Goal: Task Accomplishment & Management: Manage account settings

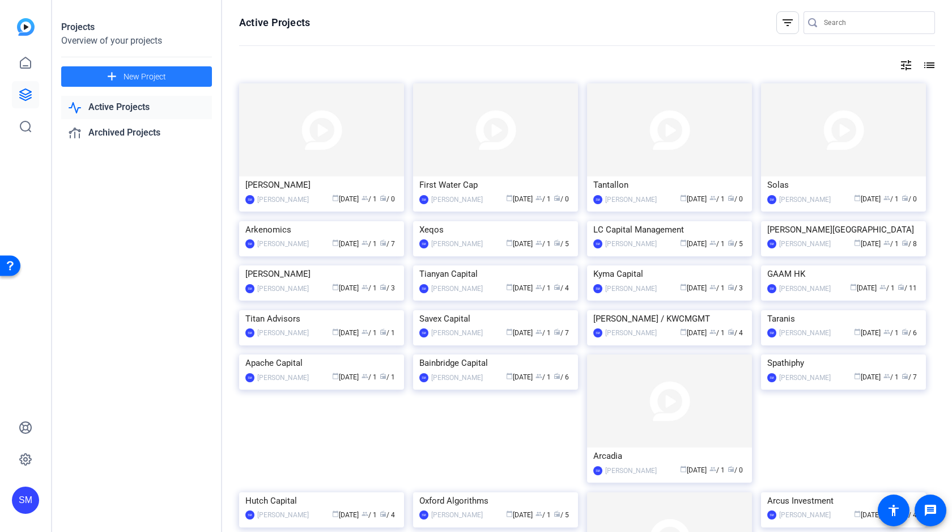
click at [130, 75] on span "New Project" at bounding box center [145, 77] width 43 height 12
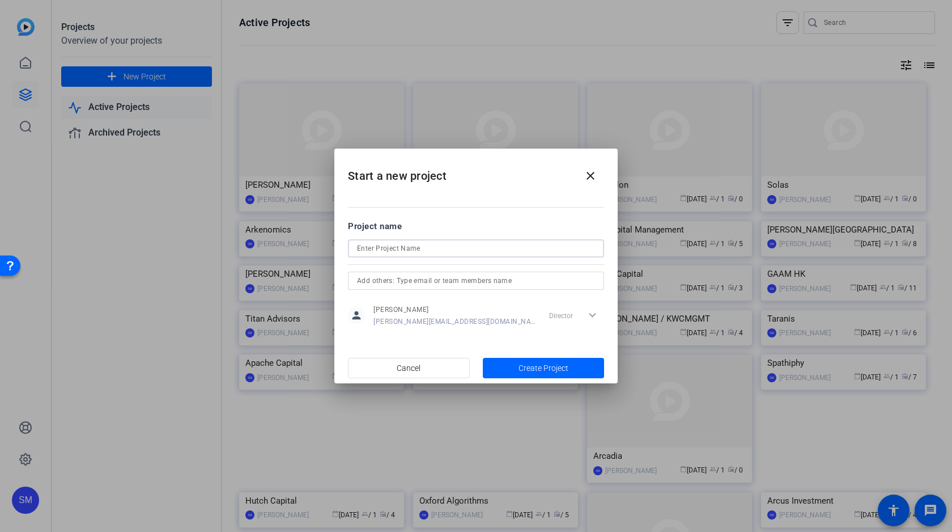
click at [428, 249] on input at bounding box center [476, 248] width 238 height 14
type input "EAAA"
click at [550, 369] on span "Create Project" at bounding box center [544, 368] width 50 height 12
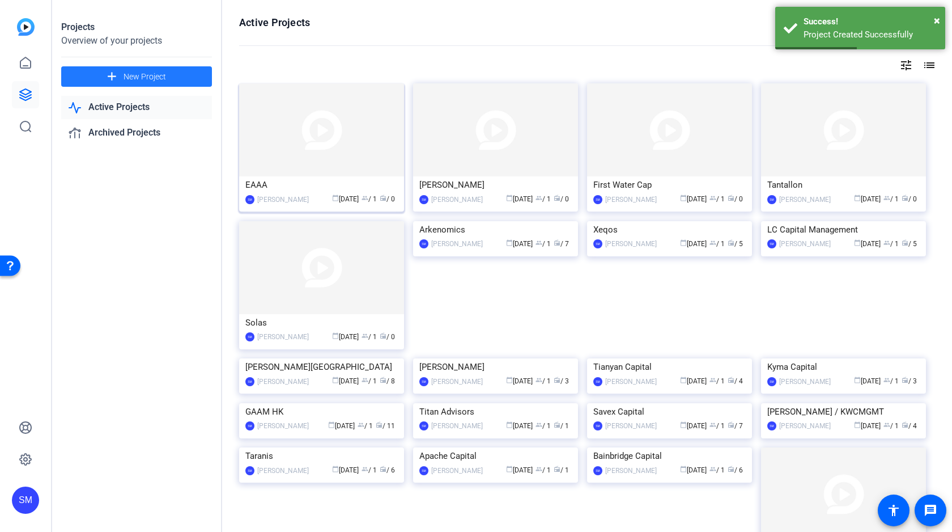
click at [329, 155] on img at bounding box center [321, 129] width 165 height 93
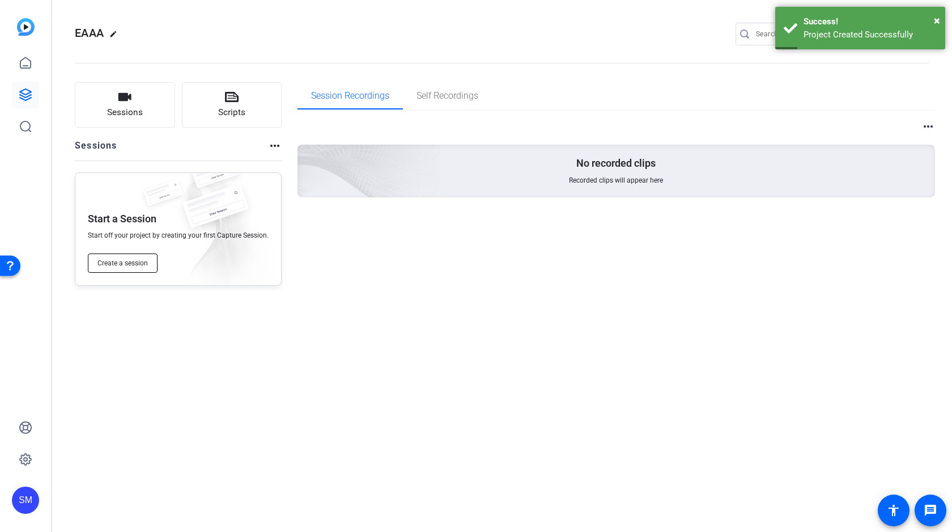
click at [108, 260] on span "Create a session" at bounding box center [122, 262] width 50 height 9
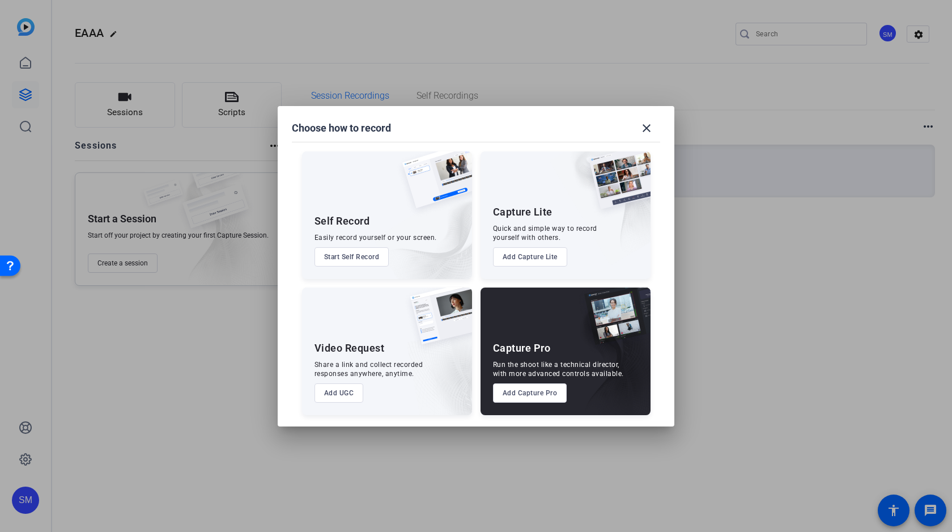
click at [542, 396] on button "Add Capture Pro" at bounding box center [530, 392] width 74 height 19
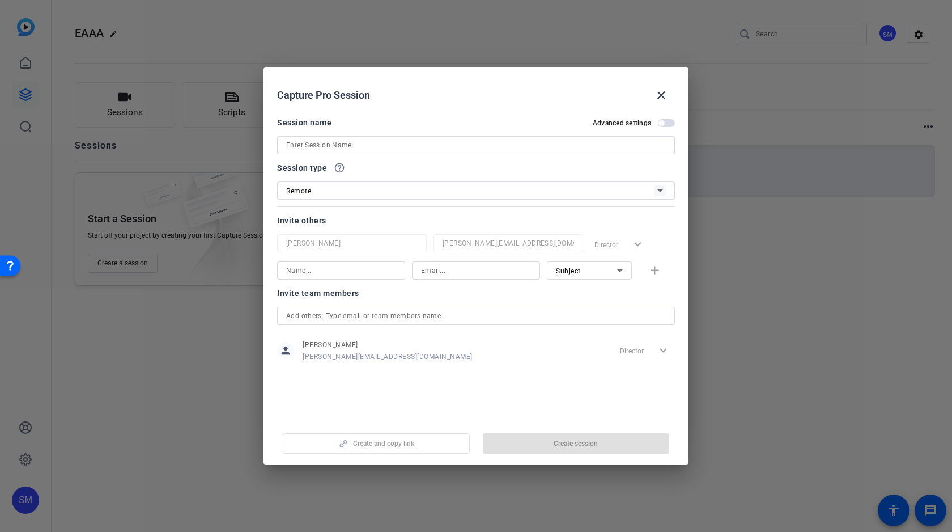
click at [397, 143] on input at bounding box center [476, 145] width 380 height 14
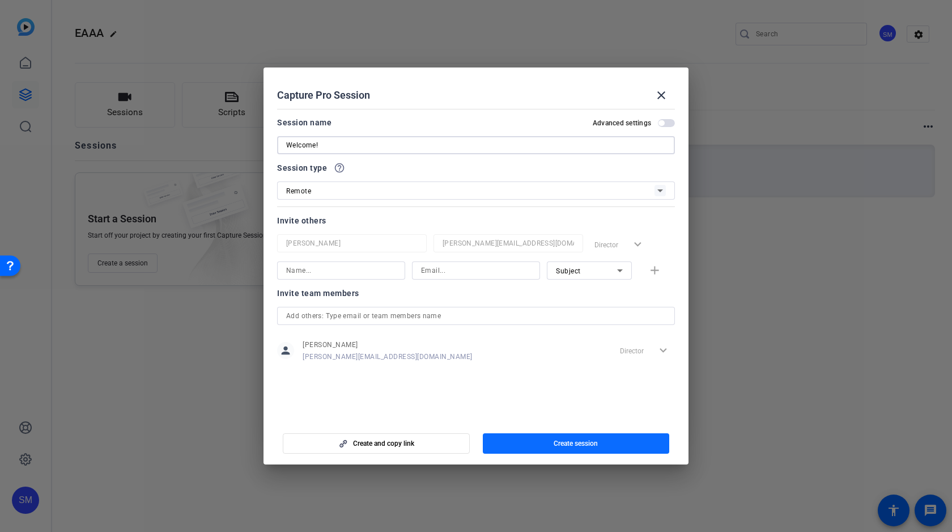
type input "Welcome!"
click at [582, 443] on span "Create session" at bounding box center [576, 443] width 44 height 9
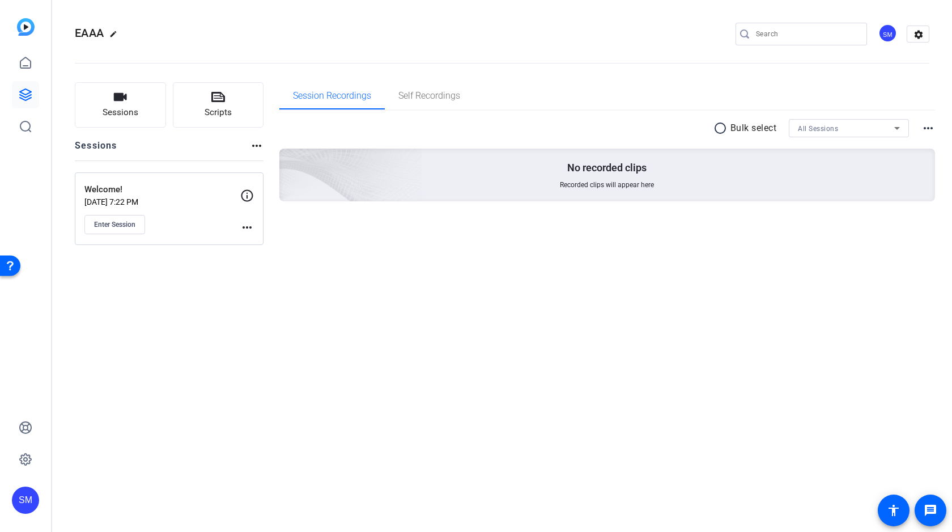
click at [244, 225] on mat-icon "more_horiz" at bounding box center [247, 227] width 14 height 14
click at [281, 243] on span "Edit Session" at bounding box center [275, 244] width 52 height 14
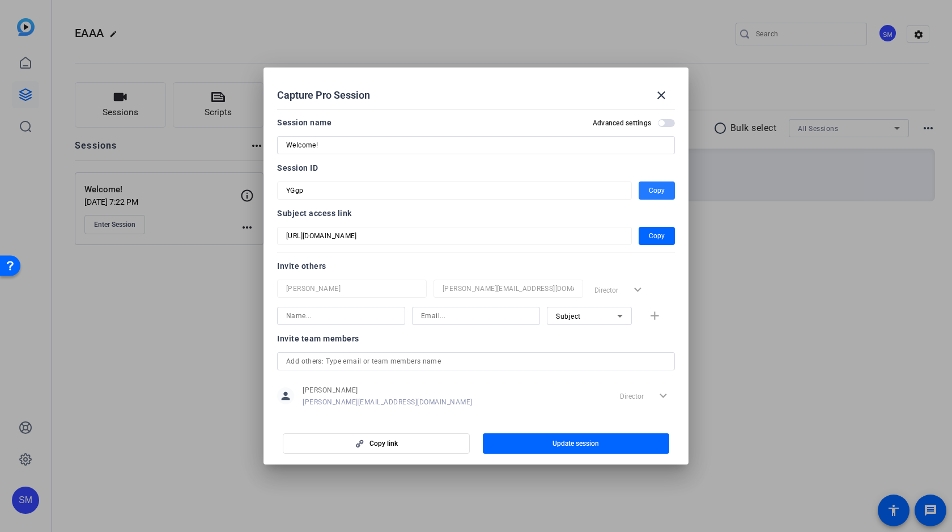
click at [664, 185] on span "button" at bounding box center [657, 190] width 36 height 27
click at [653, 239] on span "Copy" at bounding box center [657, 236] width 16 height 14
click at [667, 91] on mat-icon "close" at bounding box center [662, 95] width 14 height 14
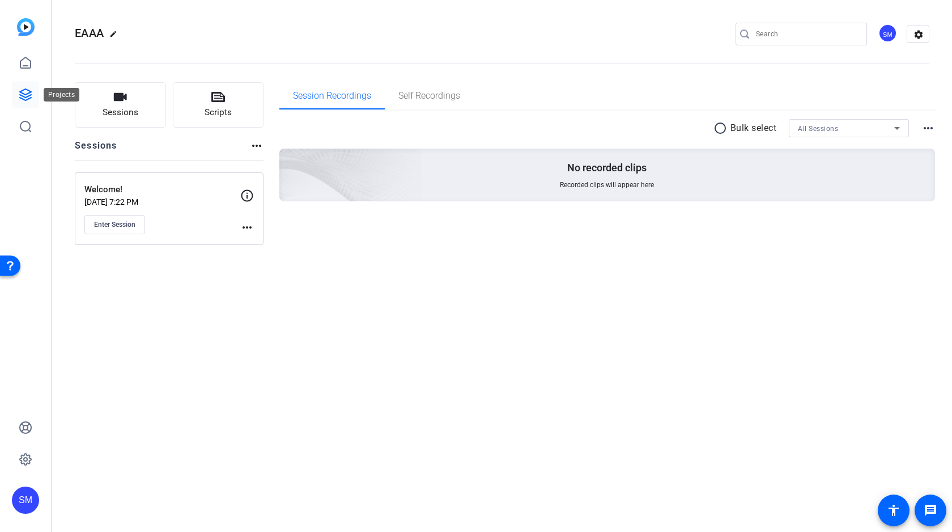
click at [20, 94] on icon at bounding box center [26, 95] width 14 height 14
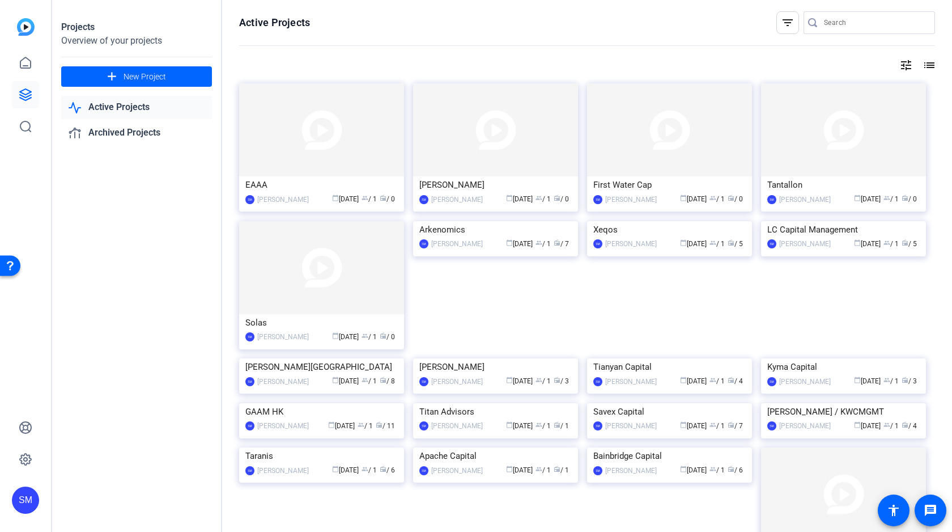
click at [851, 27] on input "Search" at bounding box center [875, 23] width 102 height 14
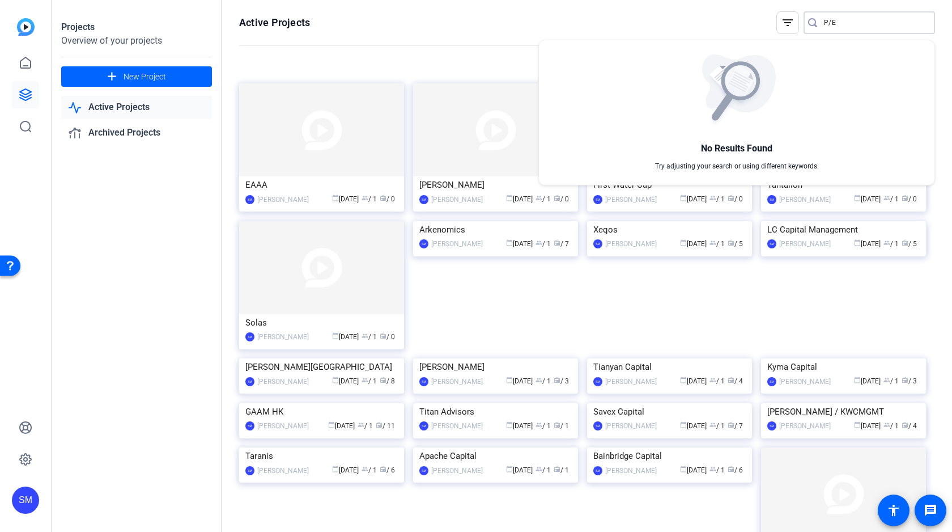
type input "P/E"
click at [175, 78] on div at bounding box center [476, 266] width 952 height 532
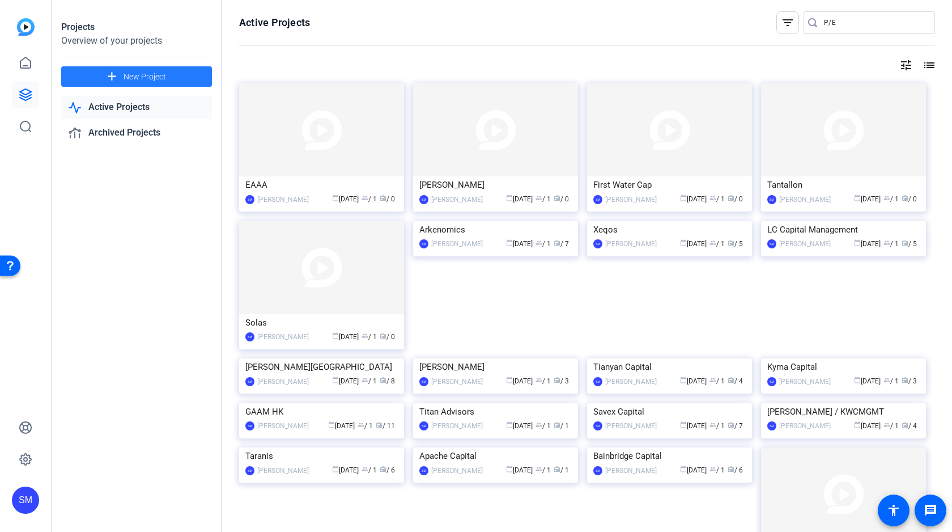
click at [138, 80] on span "New Project" at bounding box center [145, 77] width 43 height 12
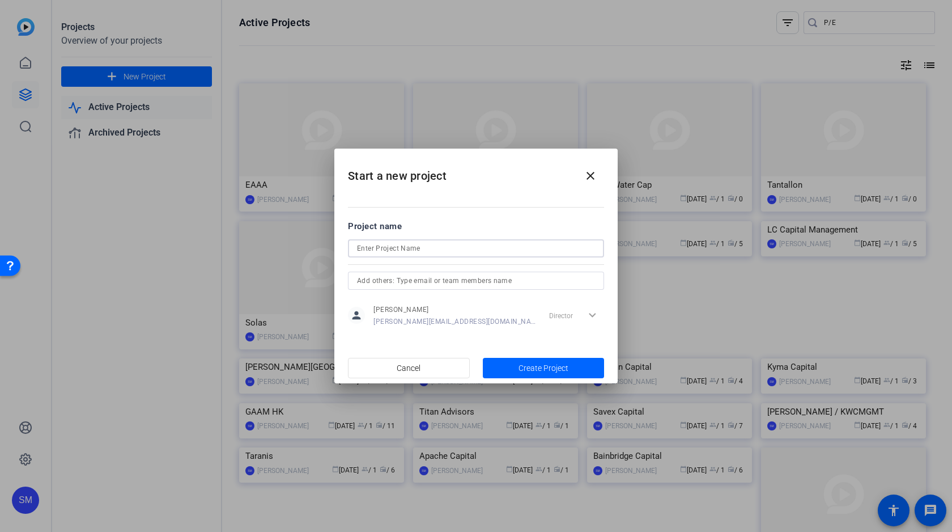
click at [404, 248] on input at bounding box center [476, 248] width 238 height 14
type input "P/E Investments"
click at [537, 367] on span "Create Project" at bounding box center [544, 368] width 50 height 12
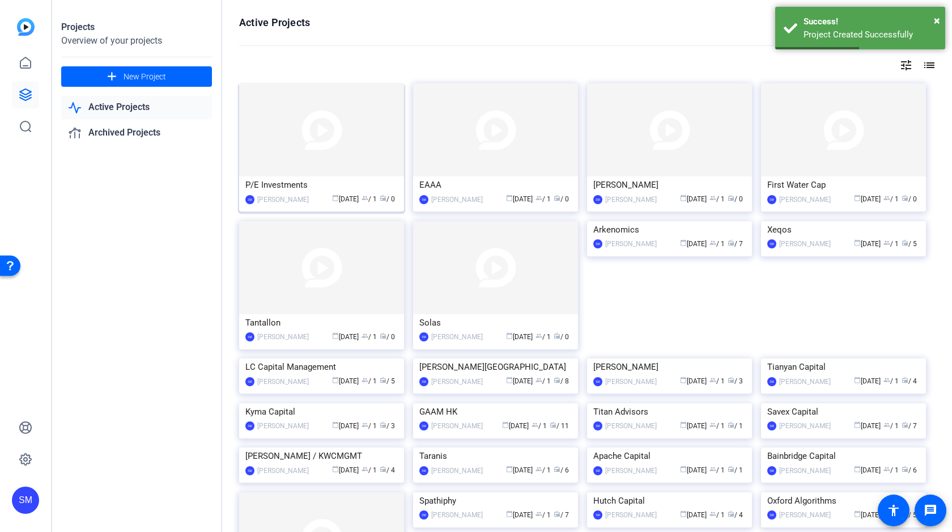
click at [317, 132] on img at bounding box center [321, 129] width 165 height 93
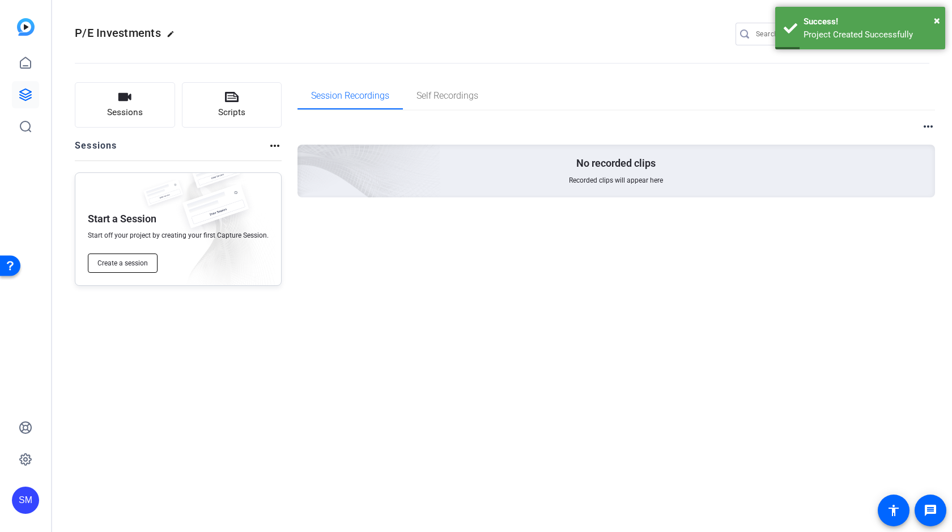
click at [129, 265] on span "Create a session" at bounding box center [122, 262] width 50 height 9
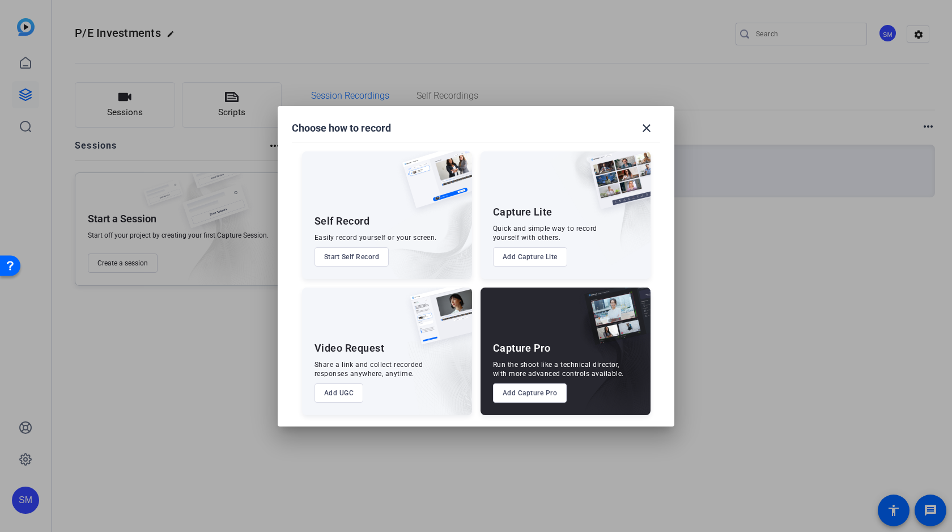
click at [517, 392] on button "Add Capture Pro" at bounding box center [530, 392] width 74 height 19
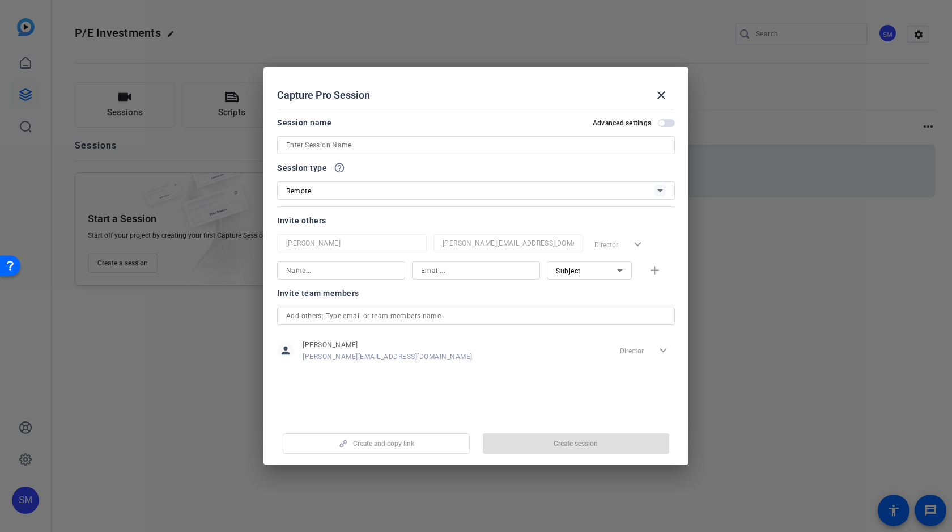
click at [440, 145] on input at bounding box center [476, 145] width 380 height 14
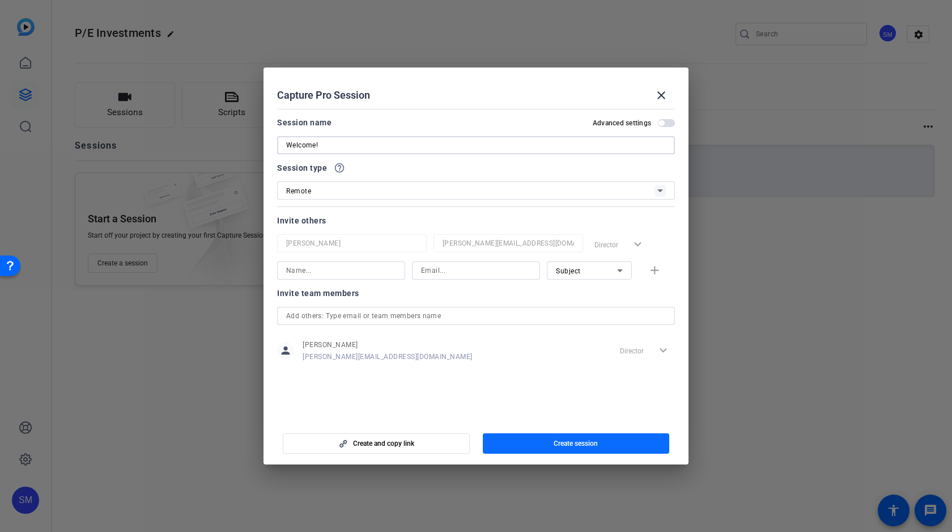
type input "Welcome!"
click at [571, 442] on span "Create session" at bounding box center [576, 443] width 44 height 9
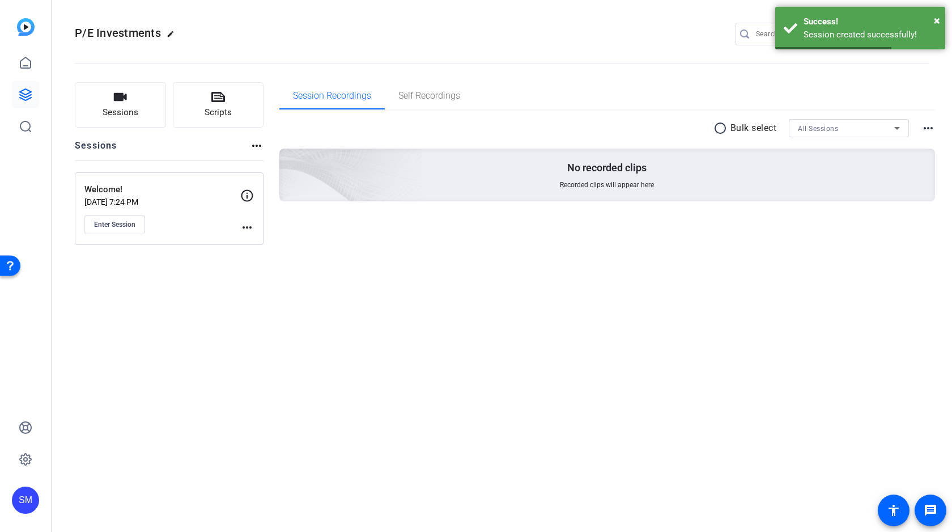
click at [243, 228] on mat-icon "more_horiz" at bounding box center [247, 227] width 14 height 14
click at [271, 244] on span "Edit Session" at bounding box center [275, 244] width 52 height 14
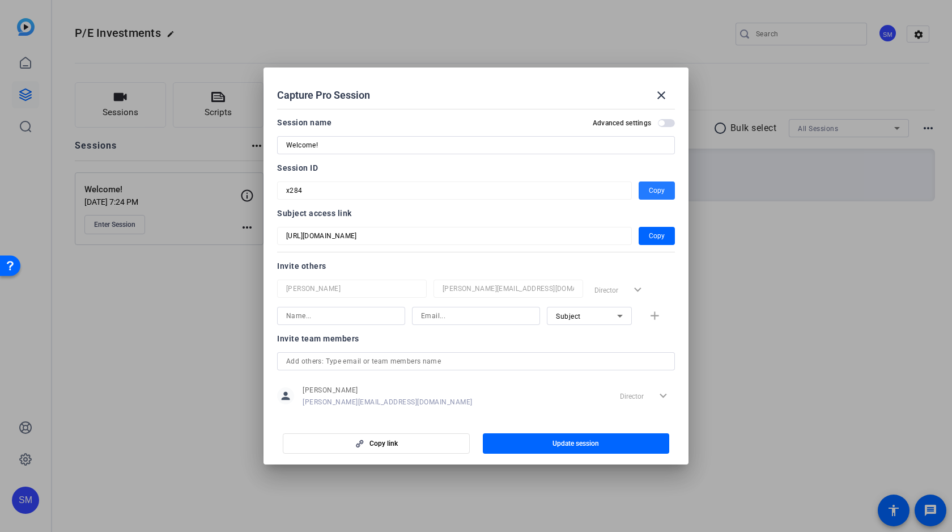
click at [659, 186] on span "Copy" at bounding box center [657, 191] width 16 height 14
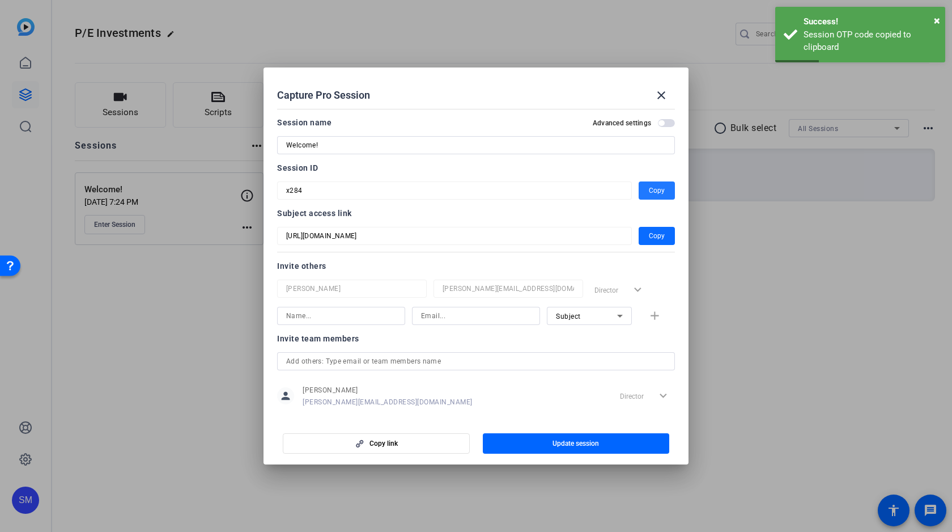
click at [647, 235] on span "button" at bounding box center [657, 235] width 36 height 27
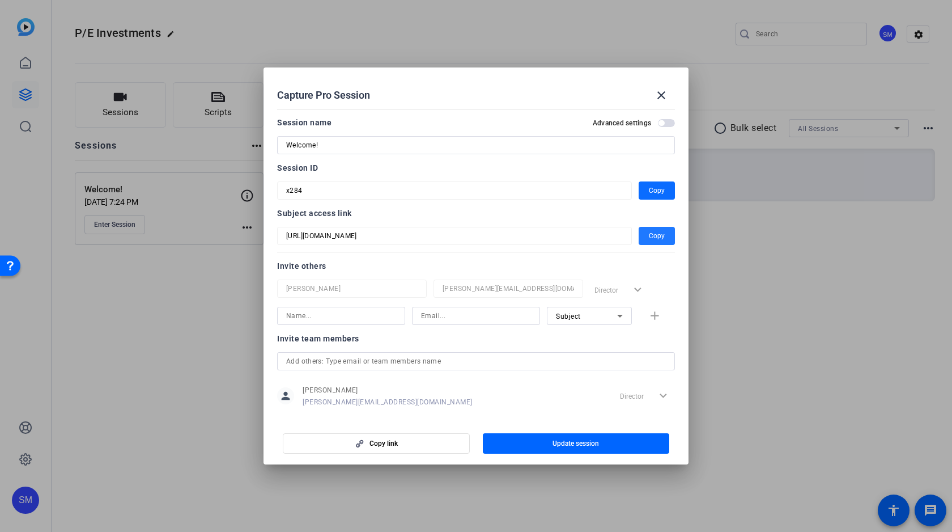
click at [656, 191] on span "Copy" at bounding box center [657, 191] width 16 height 14
click at [657, 237] on span "Copy" at bounding box center [657, 236] width 16 height 14
click at [659, 95] on mat-icon "close" at bounding box center [662, 95] width 14 height 14
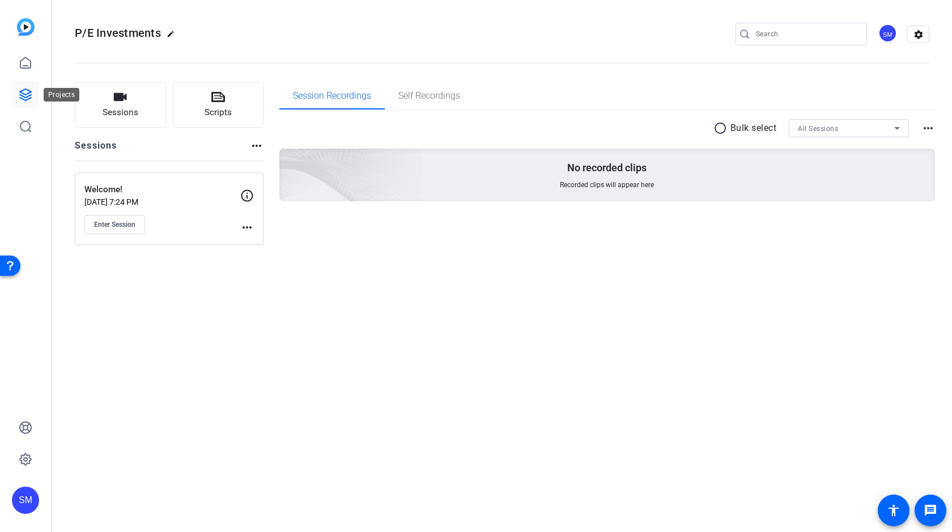
click at [23, 97] on icon at bounding box center [26, 95] width 14 height 14
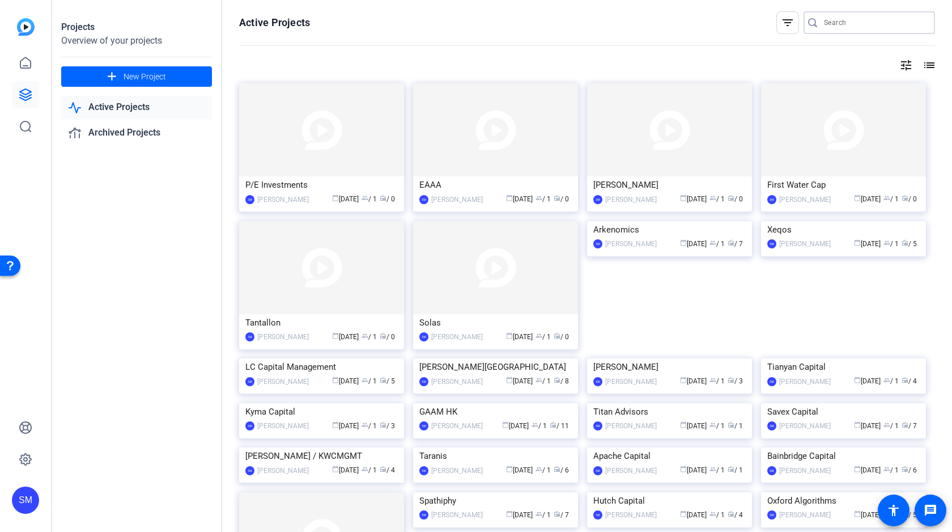
click at [843, 23] on input "Search" at bounding box center [875, 23] width 102 height 14
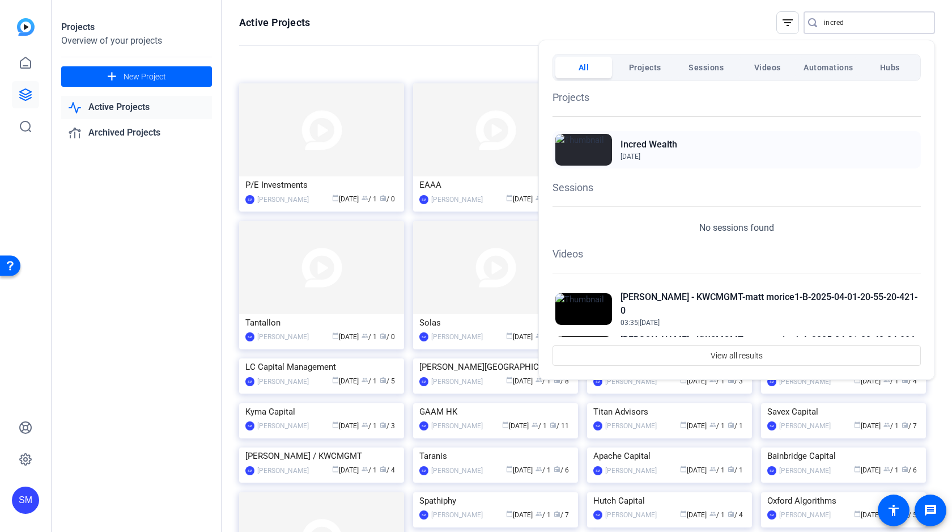
click at [655, 139] on h2 "Incred Wealth" at bounding box center [649, 145] width 57 height 14
click at [585, 16] on div at bounding box center [476, 266] width 952 height 532
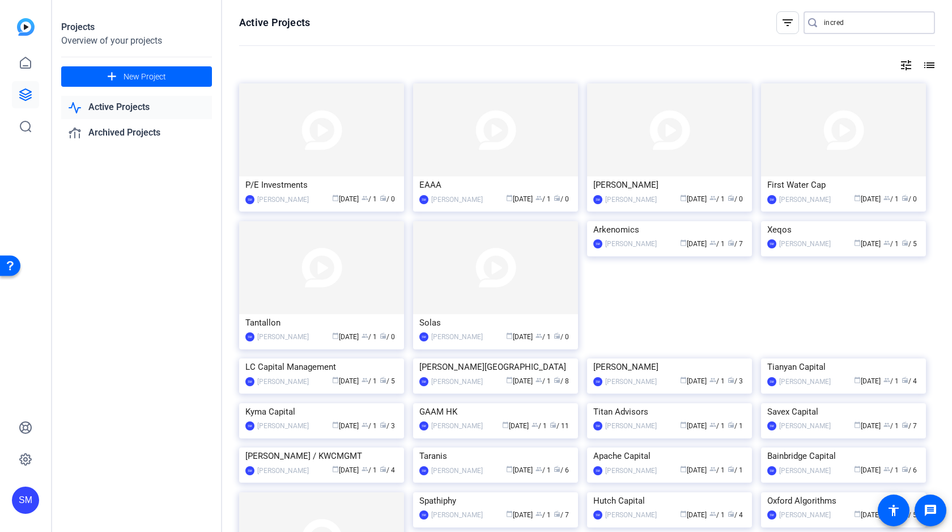
click at [830, 20] on input "incred" at bounding box center [875, 23] width 102 height 14
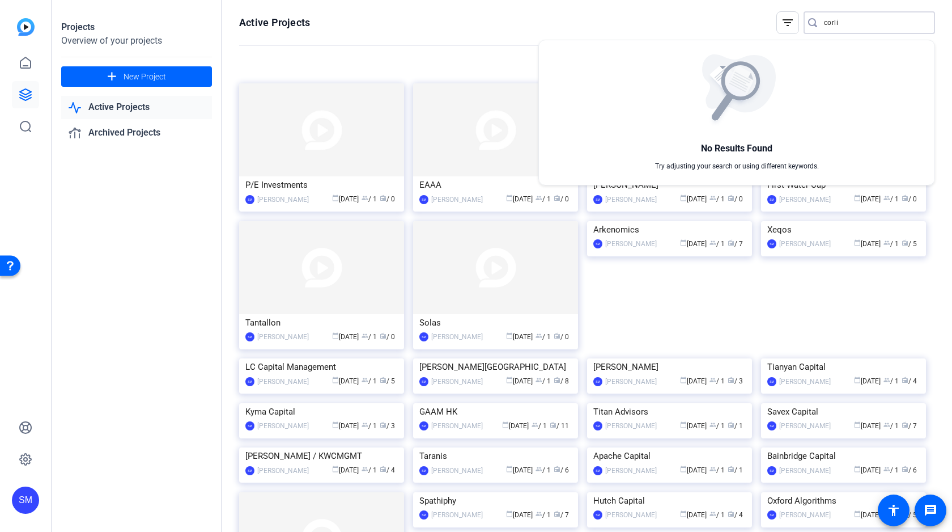
type input "corli"
click at [157, 77] on div at bounding box center [476, 266] width 952 height 532
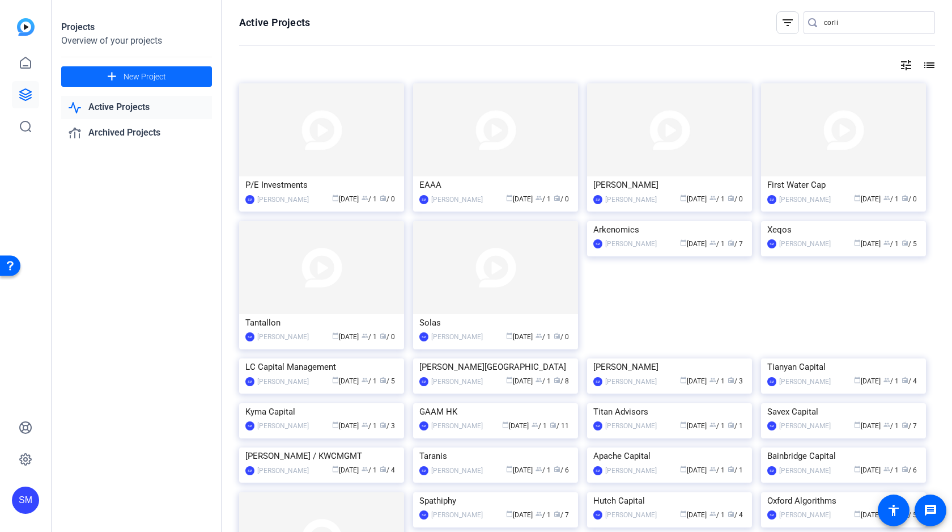
click at [133, 75] on span "New Project" at bounding box center [145, 77] width 43 height 12
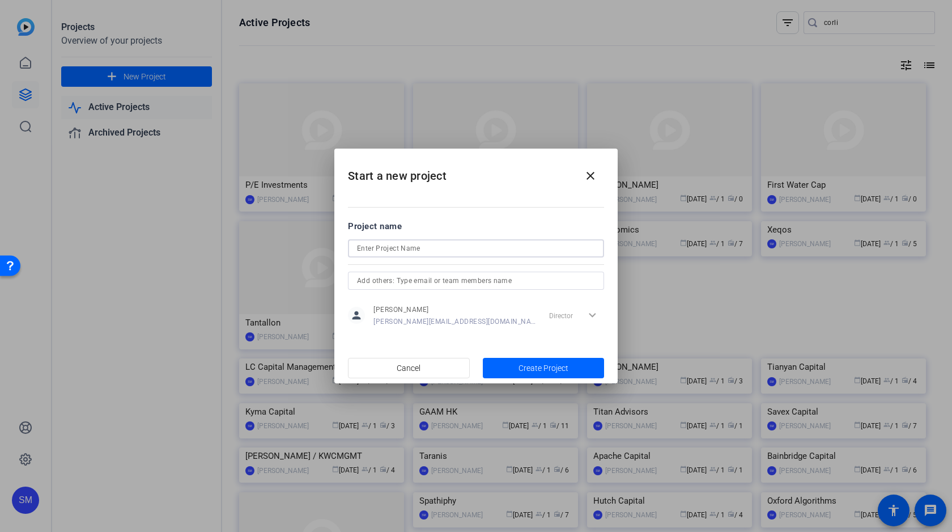
click at [402, 249] on input at bounding box center [476, 248] width 238 height 14
type input "Corlican"
click at [554, 364] on span "Create Project" at bounding box center [544, 368] width 50 height 12
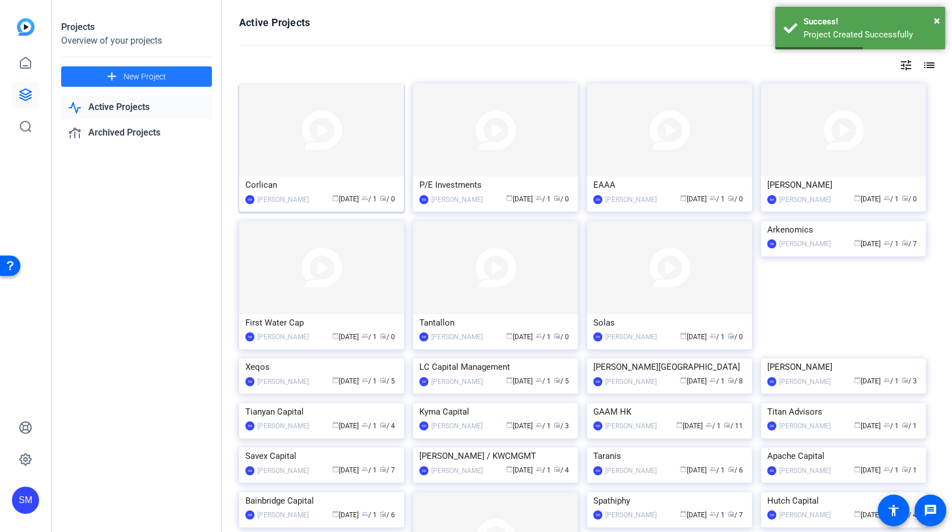
click at [375, 150] on img at bounding box center [321, 129] width 165 height 93
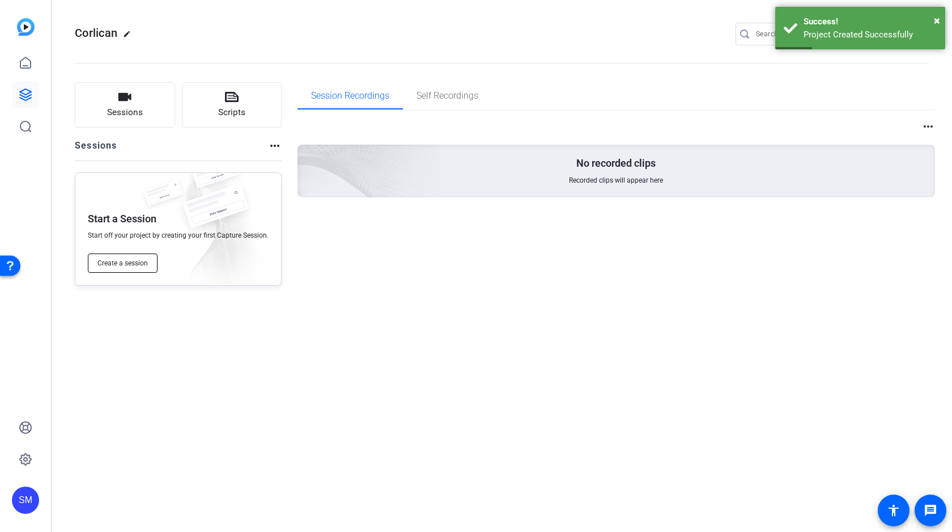
click at [140, 263] on span "Create a session" at bounding box center [122, 262] width 50 height 9
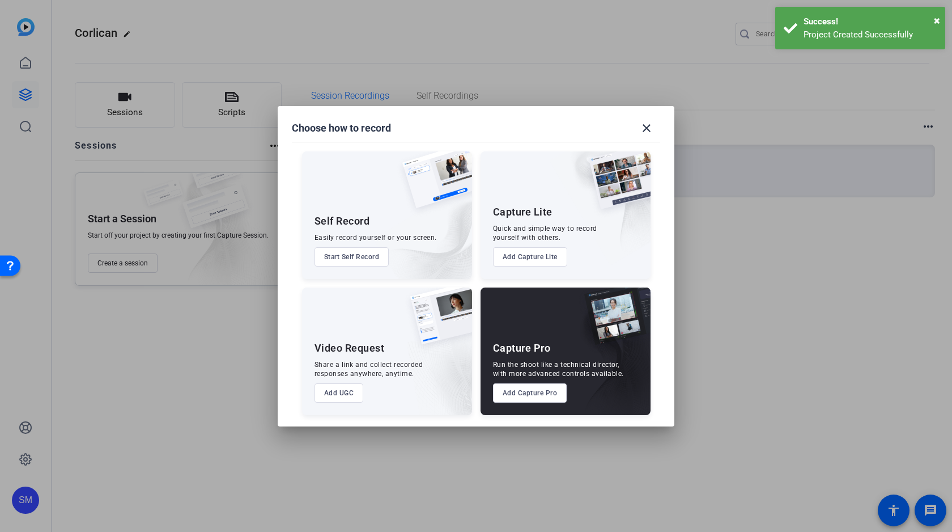
click at [535, 392] on button "Add Capture Pro" at bounding box center [530, 392] width 74 height 19
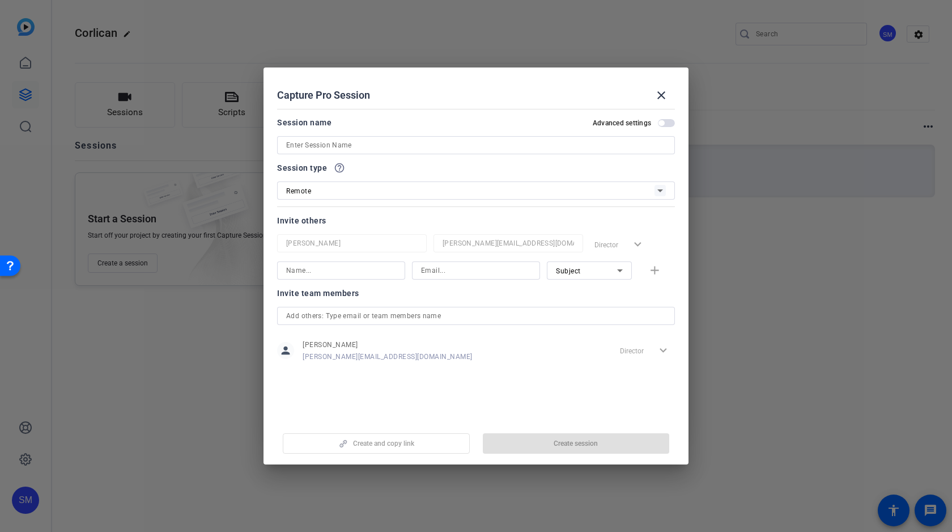
click at [404, 143] on input at bounding box center [476, 145] width 380 height 14
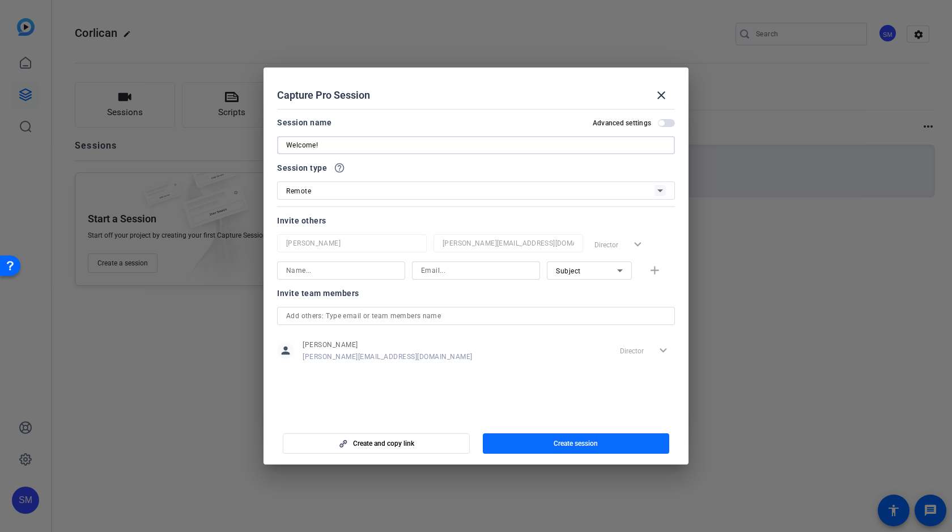
type input "Welcome!"
click at [587, 444] on span "Create session" at bounding box center [576, 443] width 44 height 9
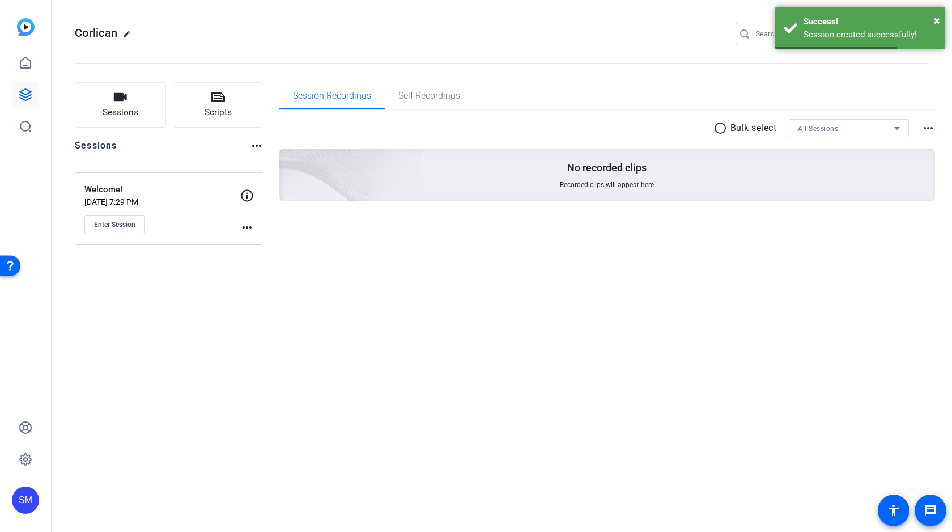
click at [249, 225] on mat-icon "more_horiz" at bounding box center [247, 227] width 14 height 14
click at [270, 243] on span "Edit Session" at bounding box center [275, 244] width 52 height 14
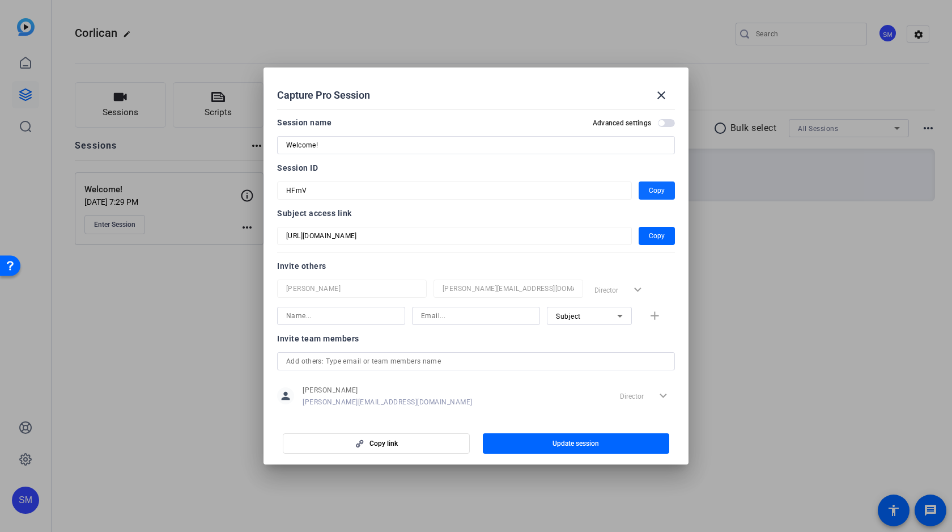
click at [650, 192] on span "Copy" at bounding box center [657, 191] width 16 height 14
click at [657, 235] on span "Copy" at bounding box center [657, 236] width 16 height 14
click at [662, 90] on mat-icon "close" at bounding box center [662, 95] width 14 height 14
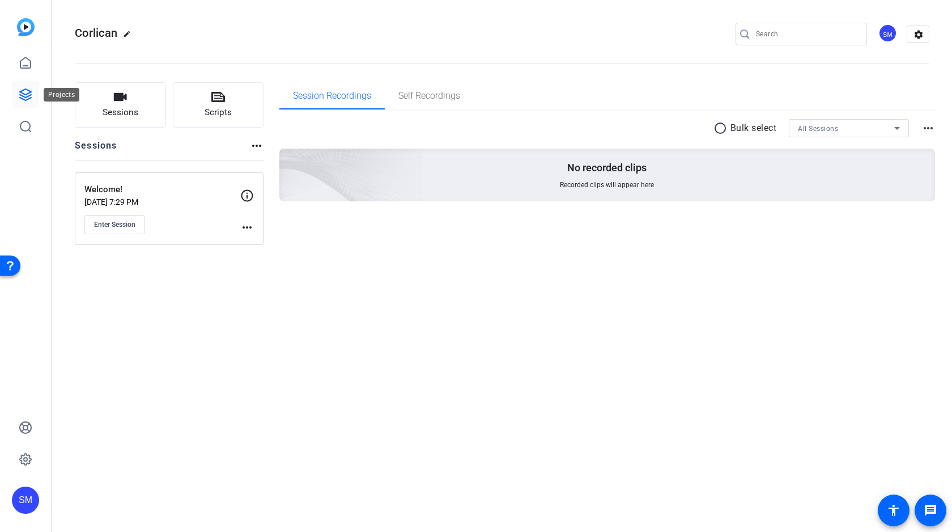
click at [27, 96] on icon at bounding box center [25, 94] width 11 height 11
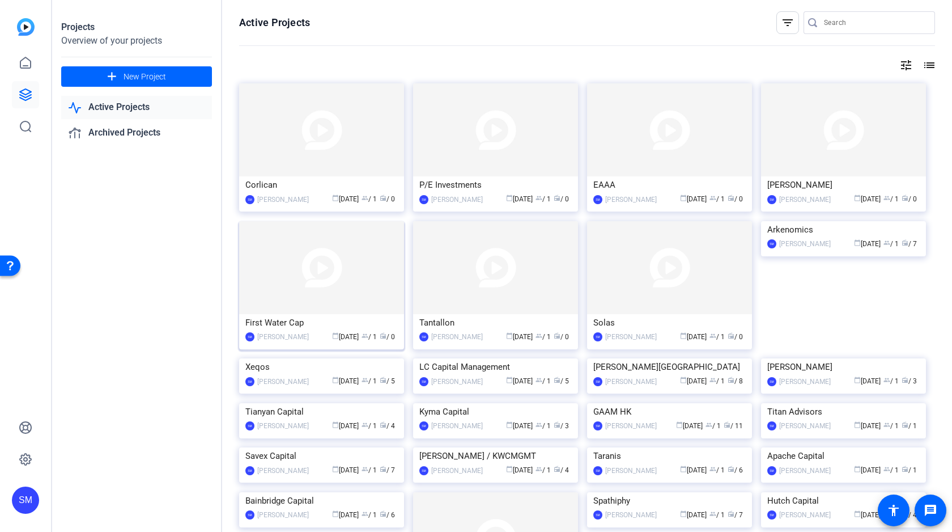
click at [322, 264] on img at bounding box center [321, 267] width 165 height 93
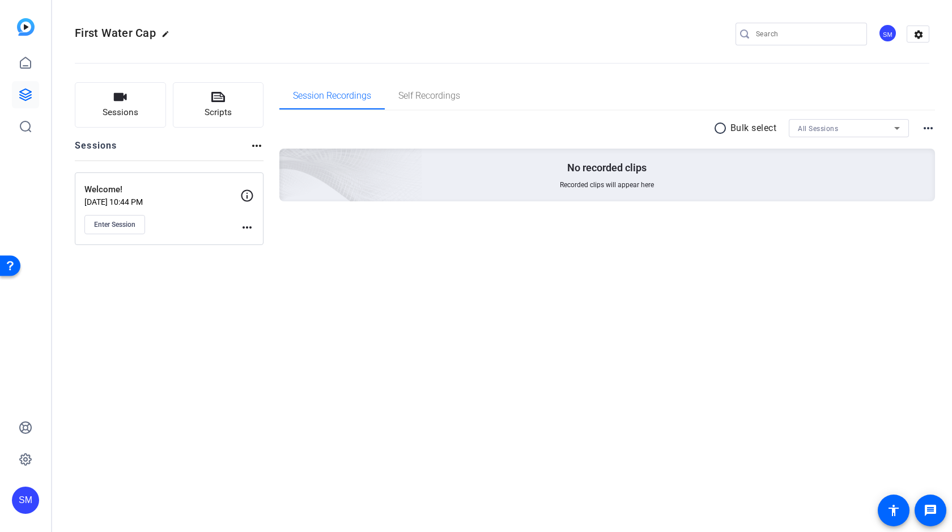
click at [243, 223] on mat-icon "more_horiz" at bounding box center [247, 227] width 14 height 14
click at [277, 243] on span "Edit Session" at bounding box center [275, 244] width 52 height 14
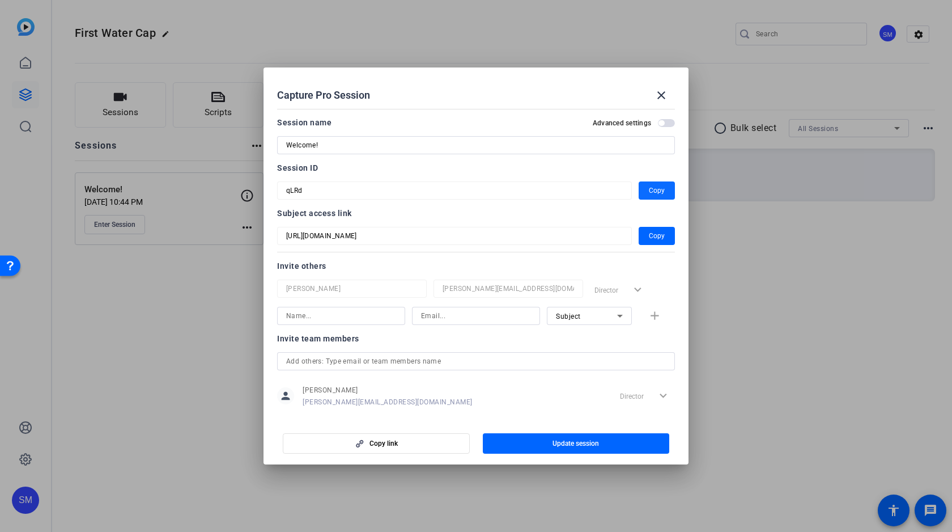
click at [658, 188] on span "Copy" at bounding box center [657, 191] width 16 height 14
click at [664, 233] on span "button" at bounding box center [657, 235] width 36 height 27
click at [663, 95] on mat-icon "close" at bounding box center [662, 95] width 14 height 14
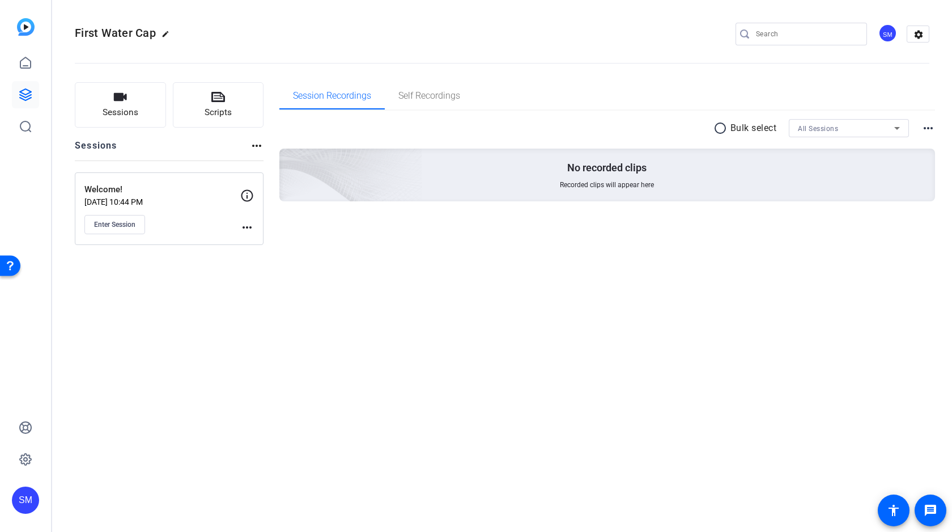
click at [452, 308] on div "First Water Cap edit SM settings Sessions Scripts Sessions more_horiz Welcome! …" at bounding box center [502, 266] width 900 height 532
click at [248, 227] on mat-icon "more_horiz" at bounding box center [247, 227] width 14 height 14
click at [264, 241] on span "Edit Session" at bounding box center [275, 244] width 52 height 14
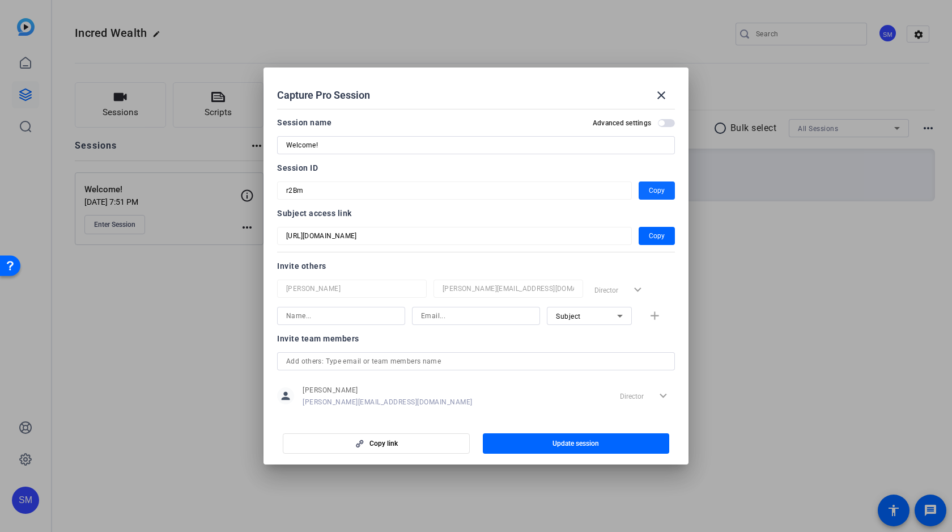
click at [650, 188] on span "Copy" at bounding box center [657, 191] width 16 height 14
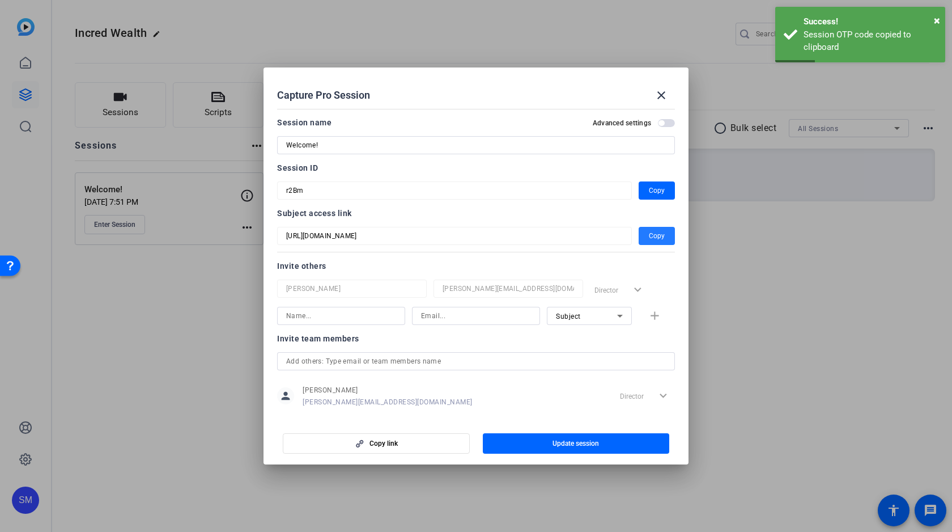
click at [659, 231] on span "Copy" at bounding box center [657, 236] width 16 height 14
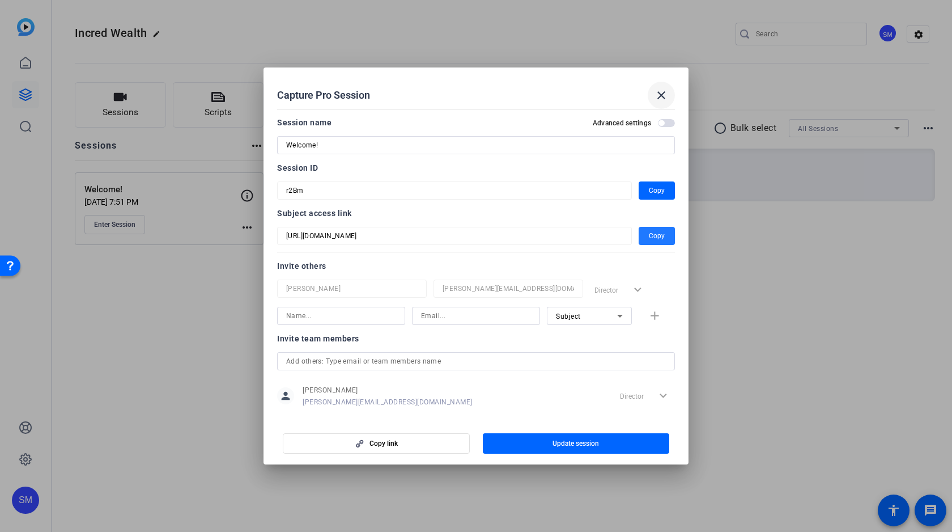
click at [665, 97] on mat-icon "close" at bounding box center [662, 95] width 14 height 14
